Goal: Task Accomplishment & Management: Manage account settings

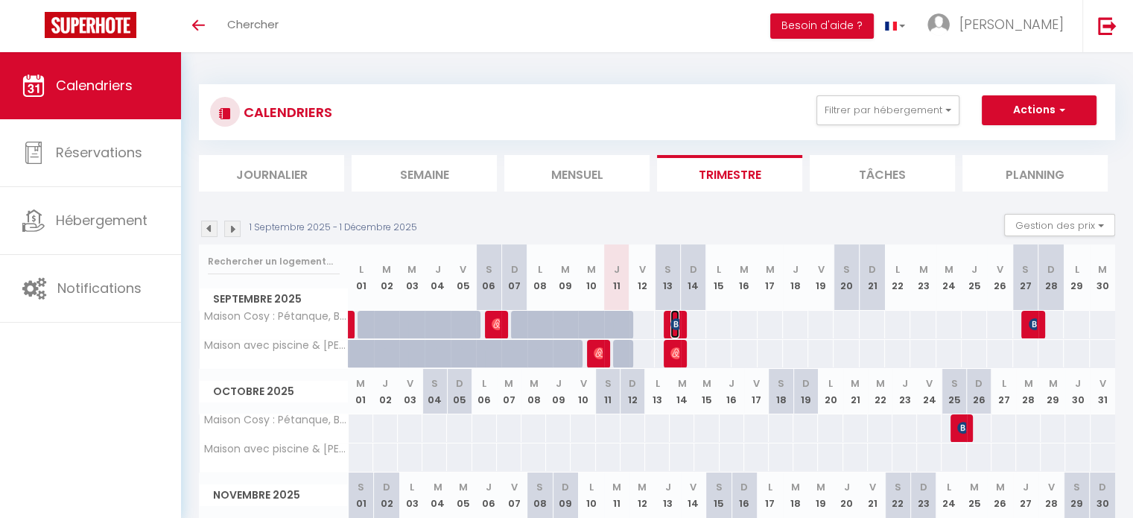
click at [677, 320] on img at bounding box center [676, 324] width 12 height 12
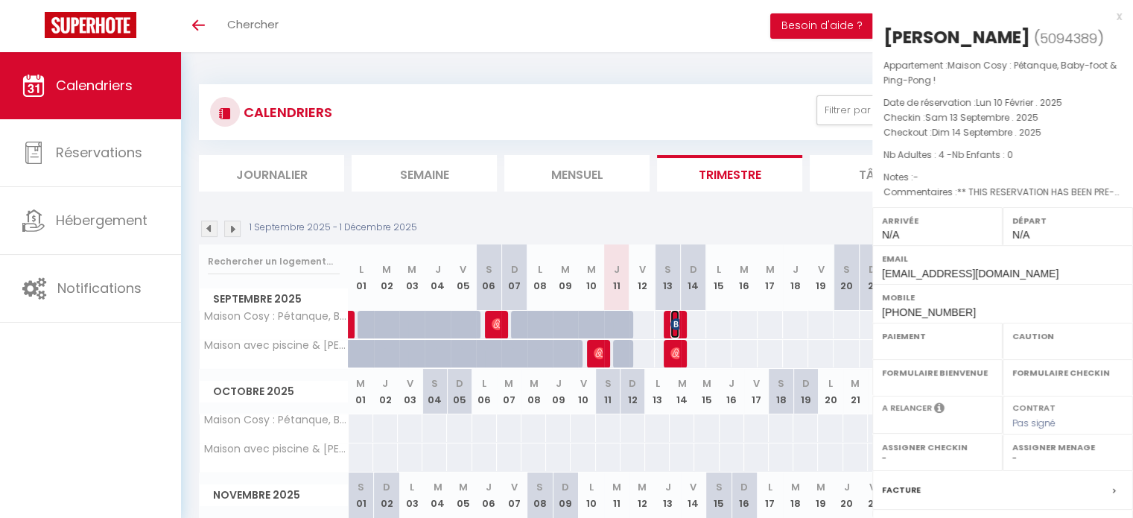
select select "OK"
select select "0"
select select "1"
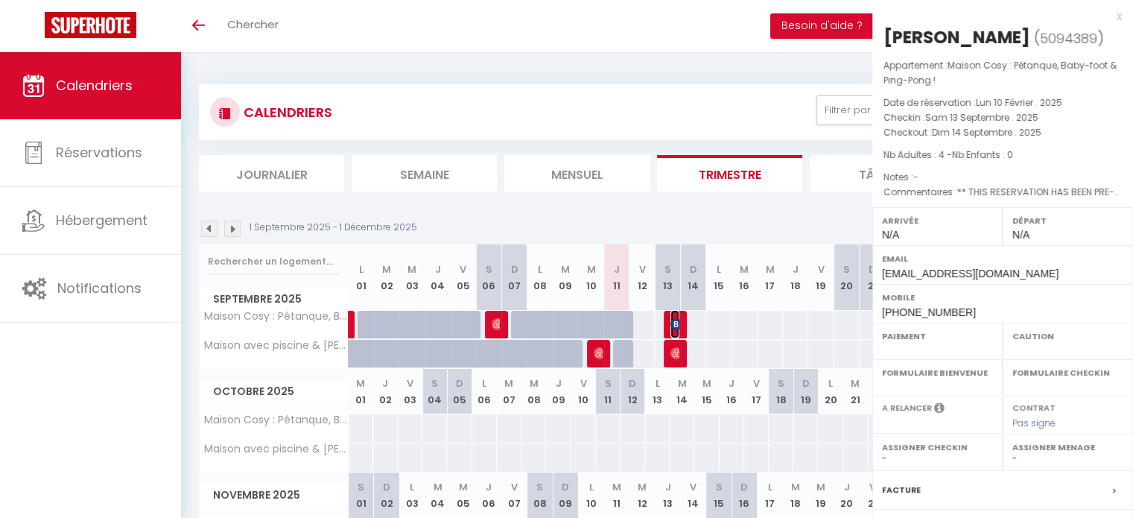
select select
select select "27655"
select select "33972"
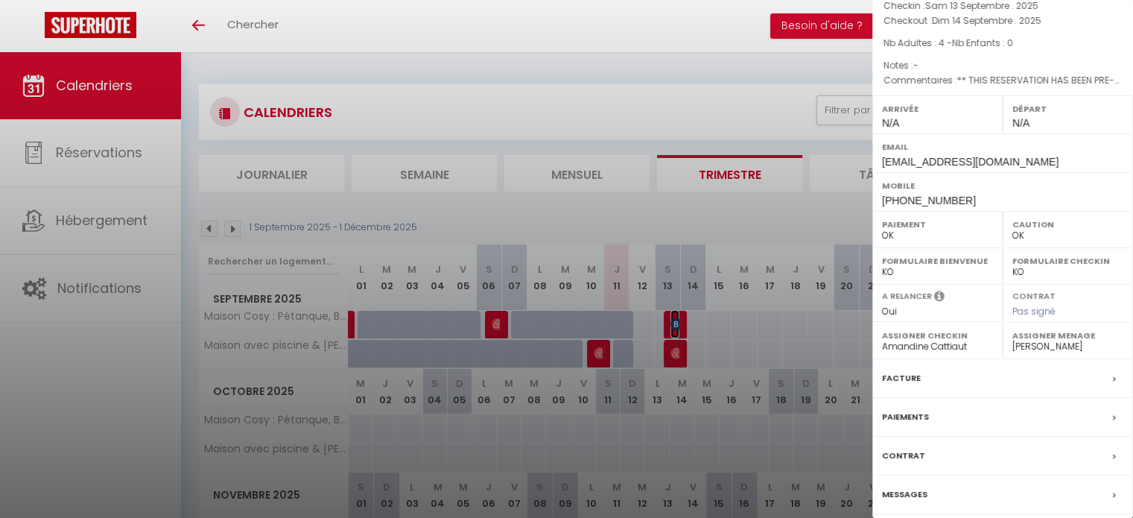
scroll to position [113, 0]
click at [907, 490] on label "Messages" at bounding box center [904, 493] width 45 height 16
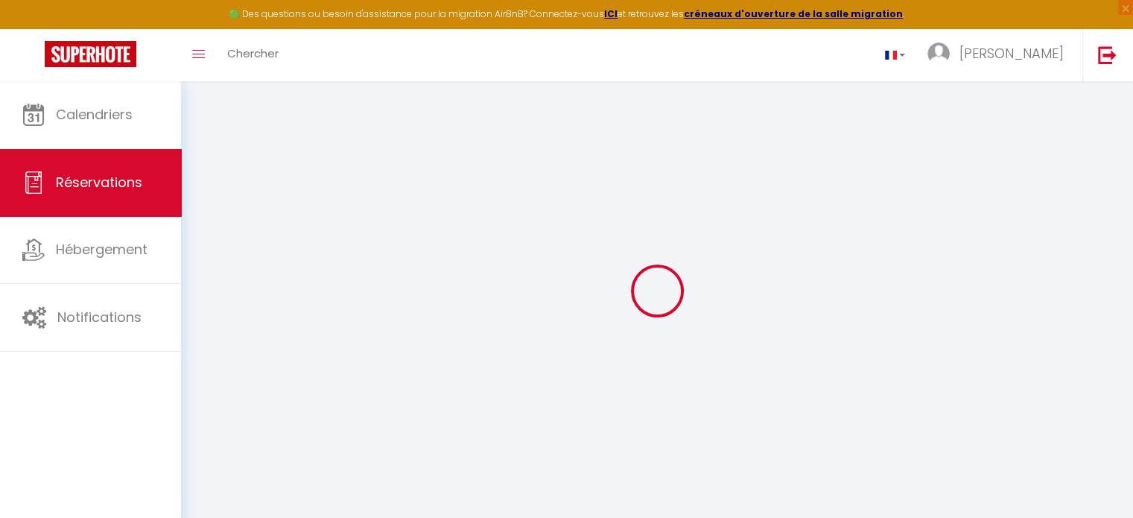
select select
checkbox input "false"
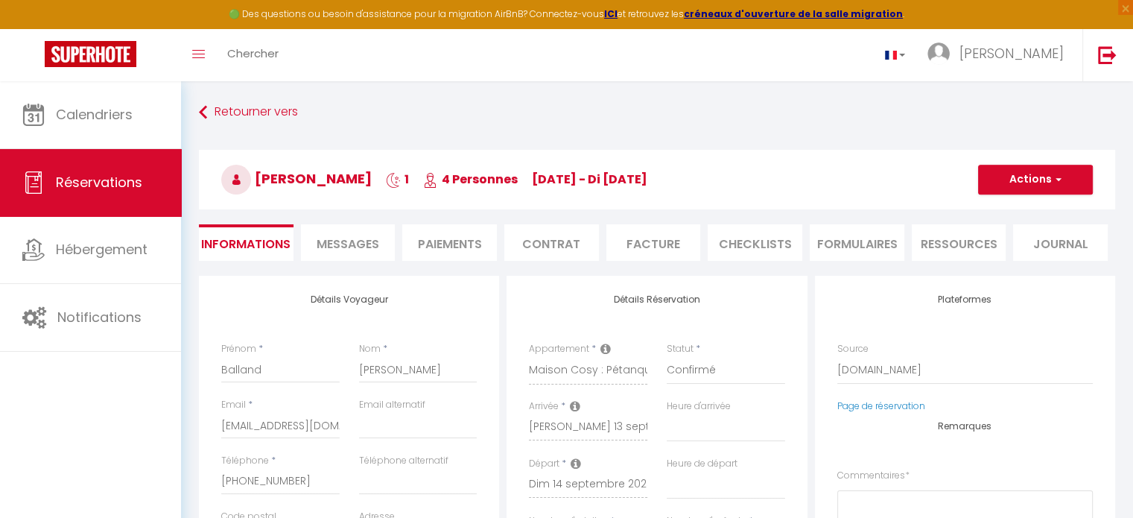
select select
checkbox input "false"
type textarea "** THIS RESERVATION HAS BEEN PRE-PAID ** BOOKING NOTE : Payment charge is EUR 2…"
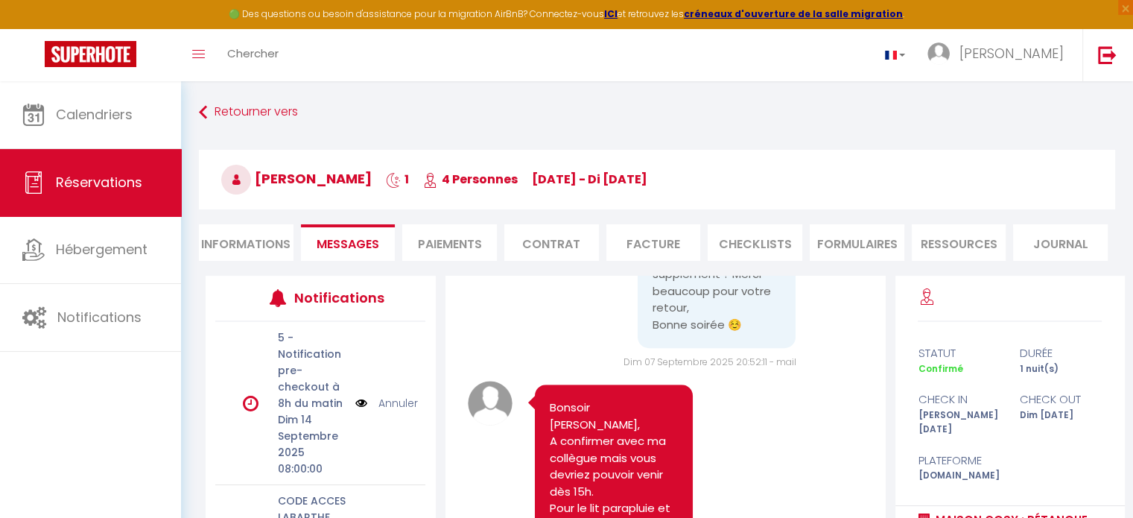
scroll to position [767, 0]
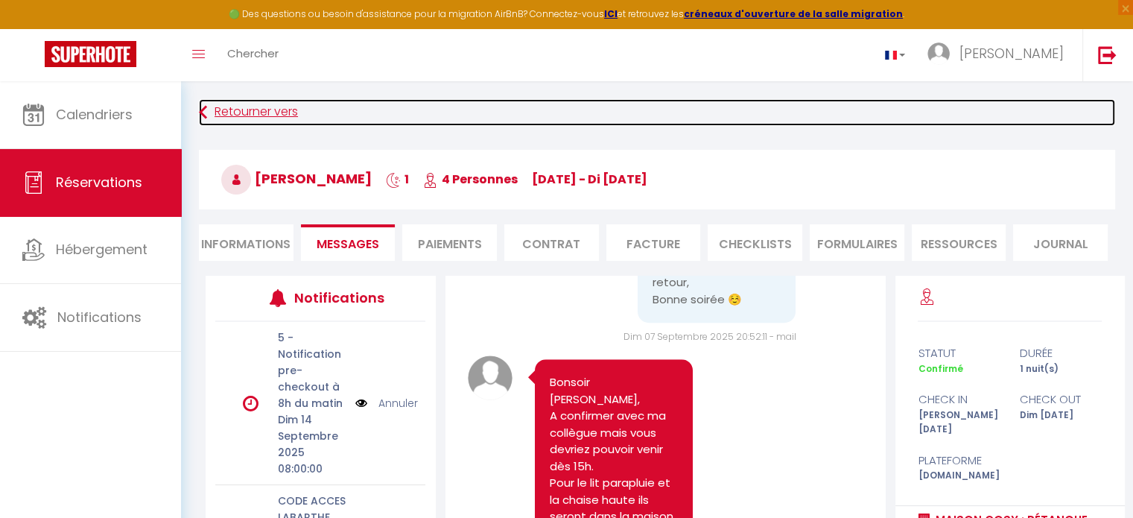
click at [206, 107] on icon at bounding box center [203, 112] width 8 height 27
